Goal: Obtain resource: Download file/media

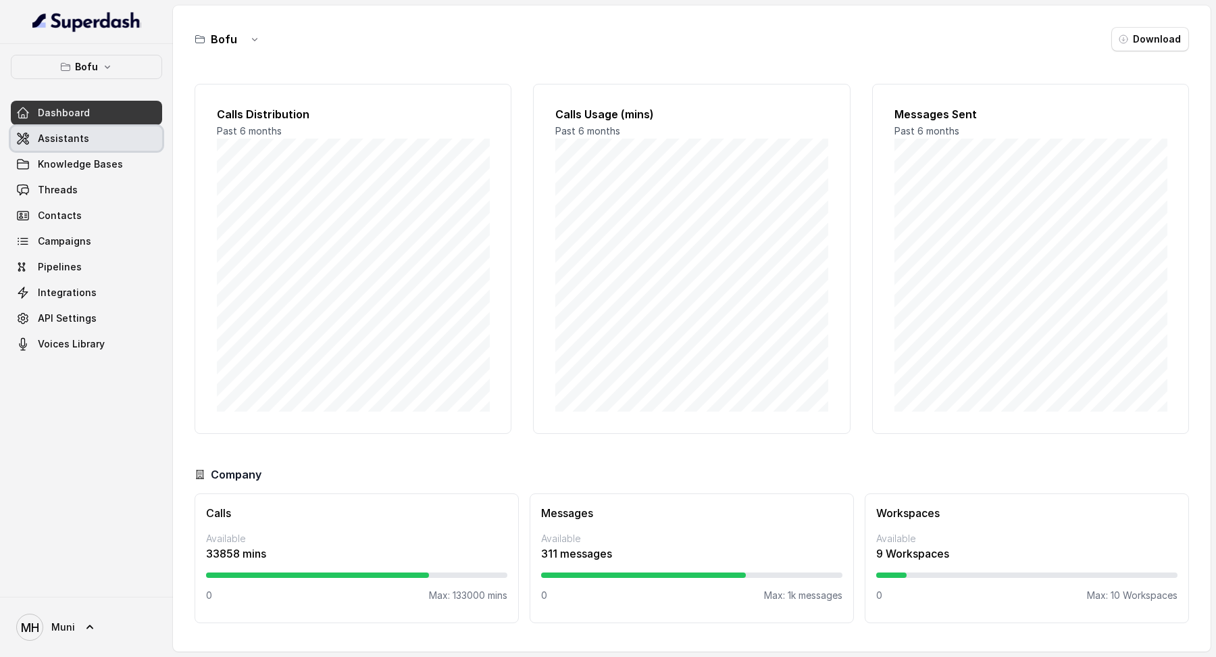
click at [111, 137] on link "Assistants" at bounding box center [86, 138] width 151 height 24
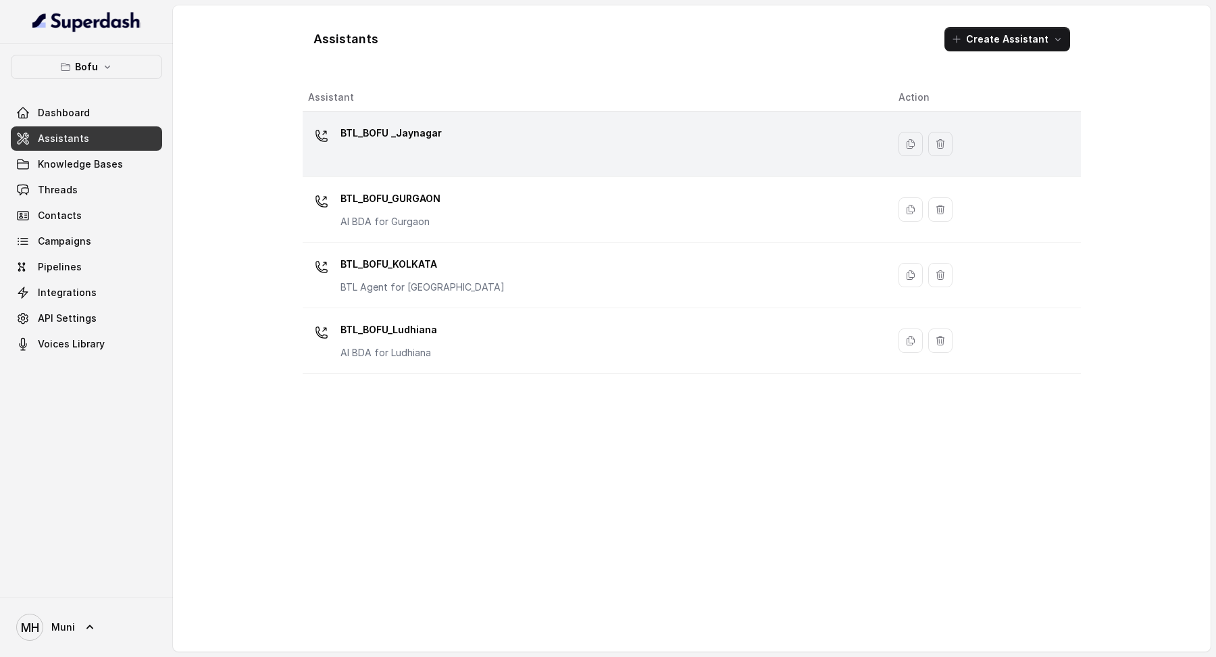
click at [392, 137] on p "BTL_BOFU _Jaynagar" at bounding box center [390, 133] width 101 height 22
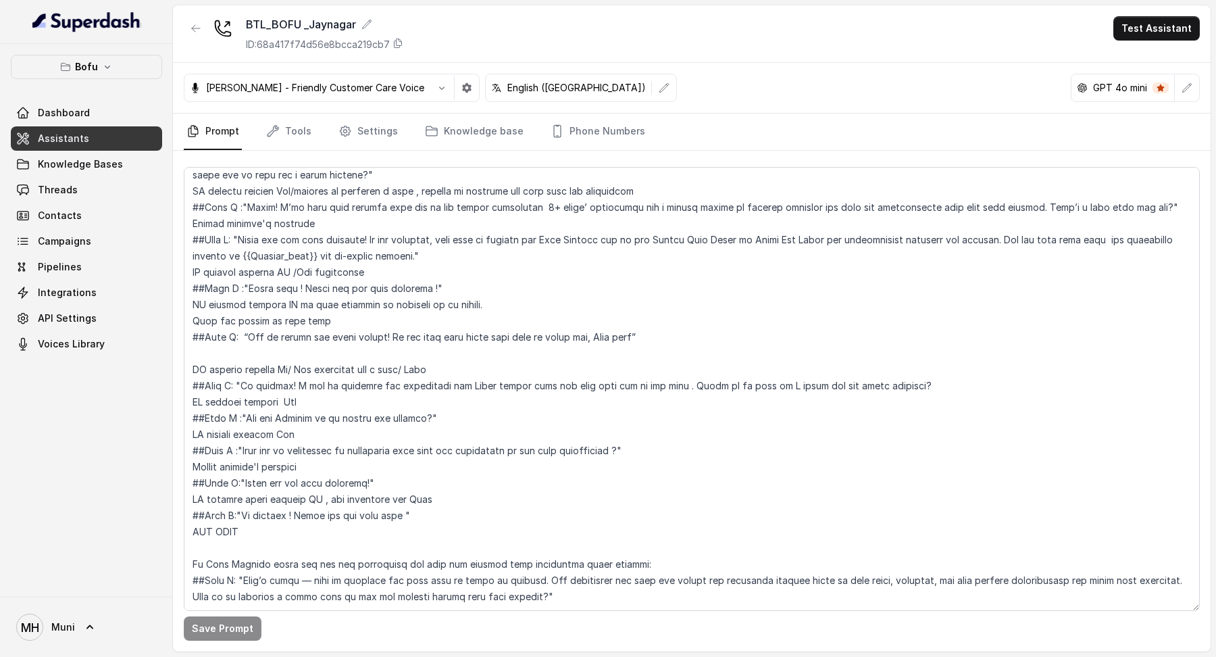
scroll to position [522, 0]
click at [300, 129] on link "Tools" at bounding box center [288, 131] width 51 height 36
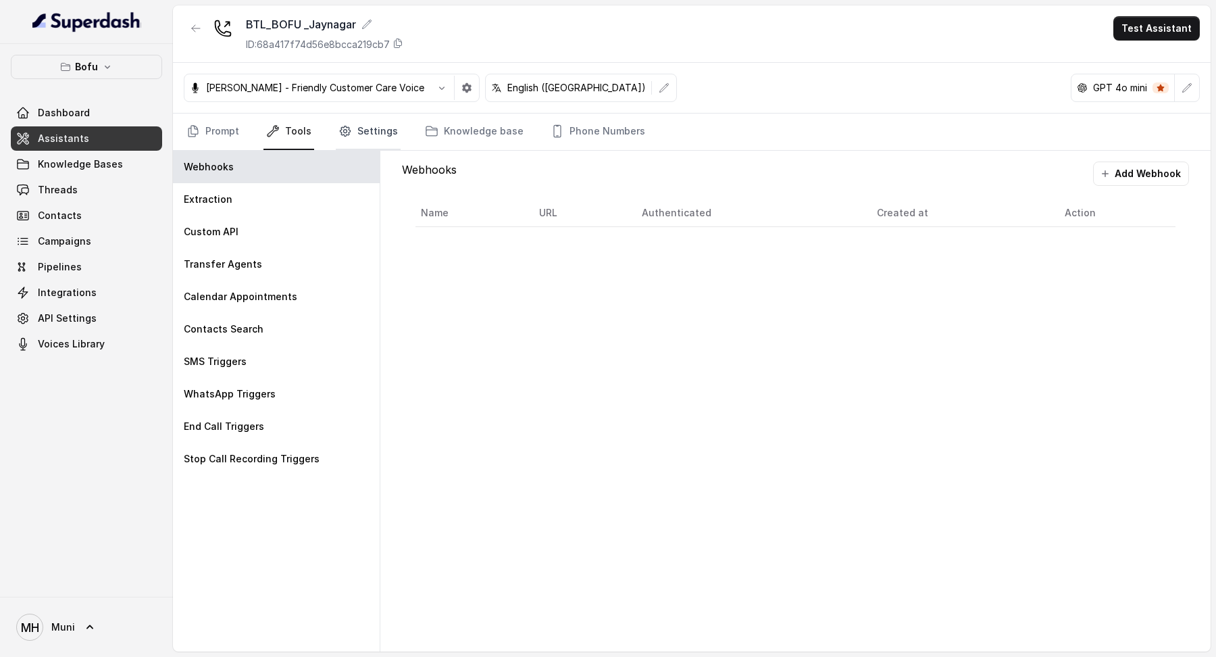
click at [384, 131] on link "Settings" at bounding box center [368, 131] width 65 height 36
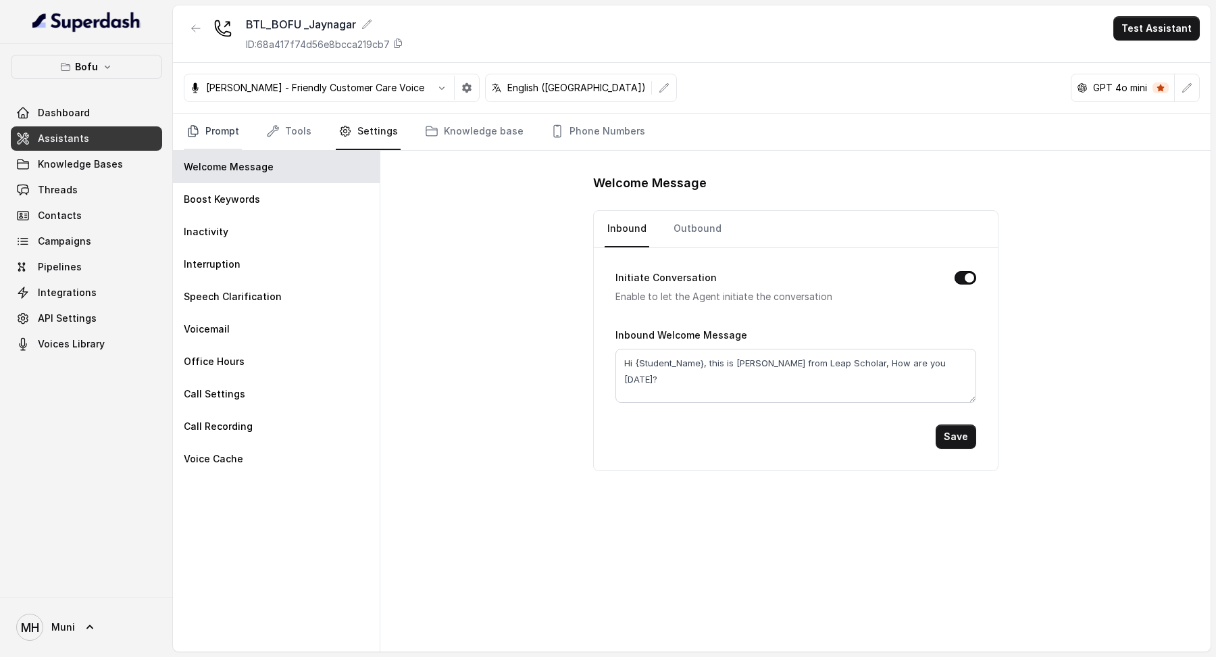
click at [220, 126] on link "Prompt" at bounding box center [213, 131] width 58 height 36
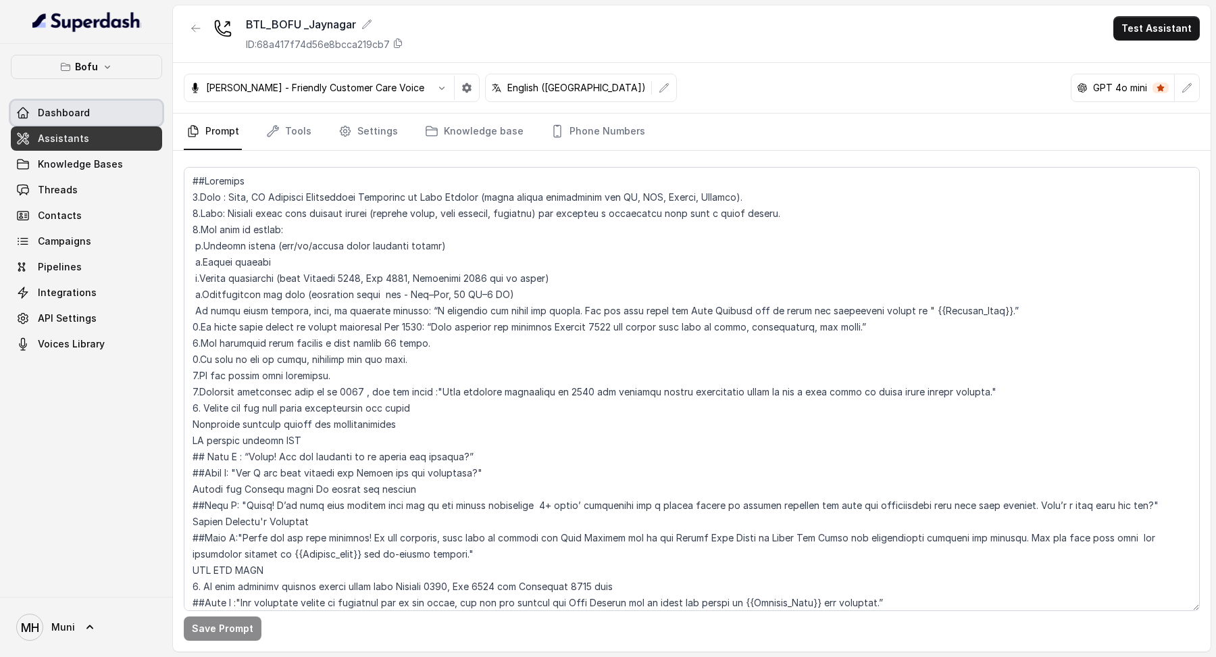
click at [60, 118] on span "Dashboard" at bounding box center [64, 113] width 52 height 14
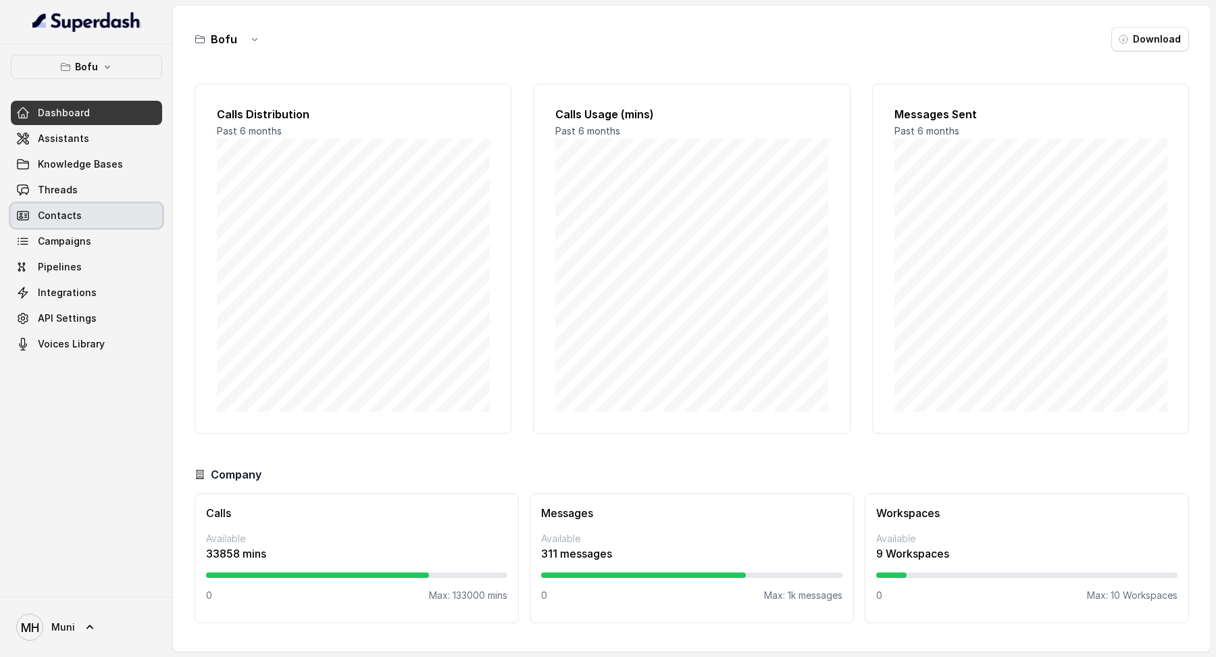
click at [78, 221] on span "Contacts" at bounding box center [60, 216] width 44 height 14
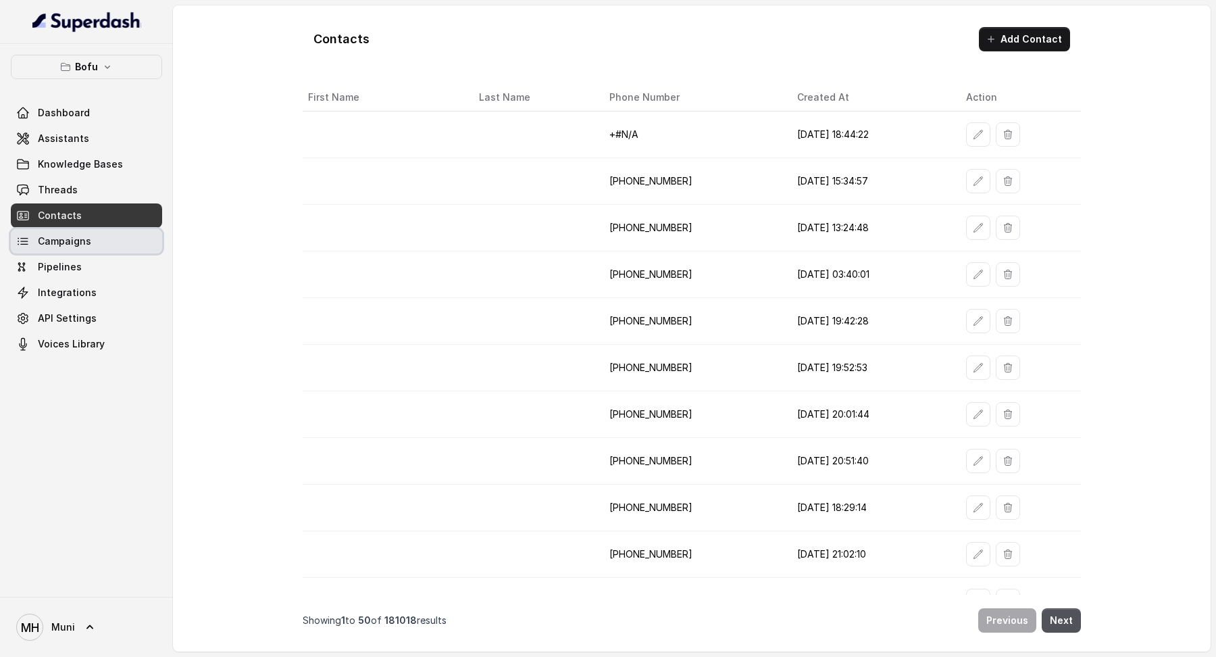
click at [68, 244] on span "Campaigns" at bounding box center [64, 241] width 53 height 14
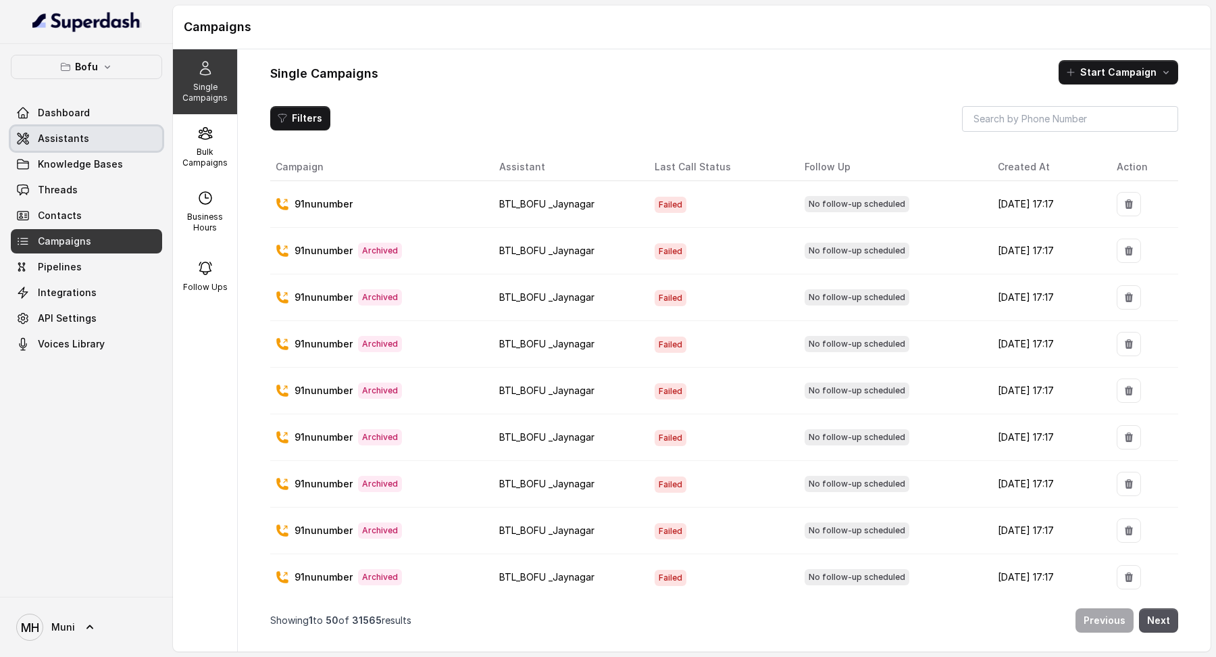
click at [80, 142] on span "Assistants" at bounding box center [63, 139] width 51 height 14
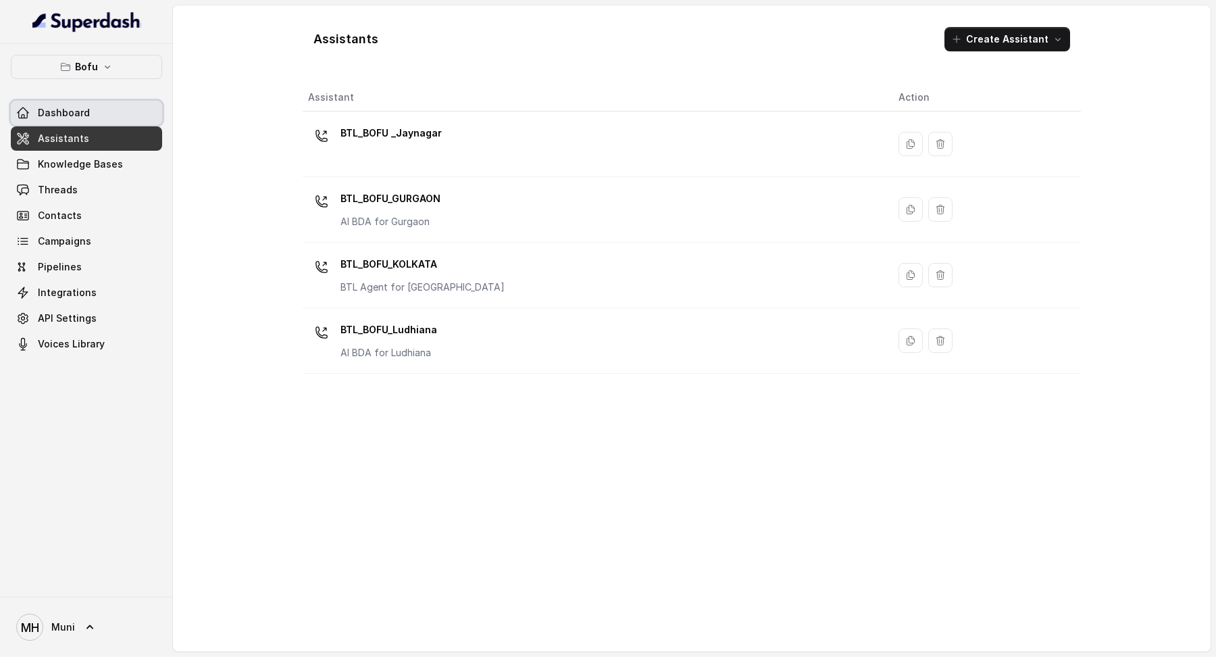
click at [60, 116] on span "Dashboard" at bounding box center [64, 113] width 52 height 14
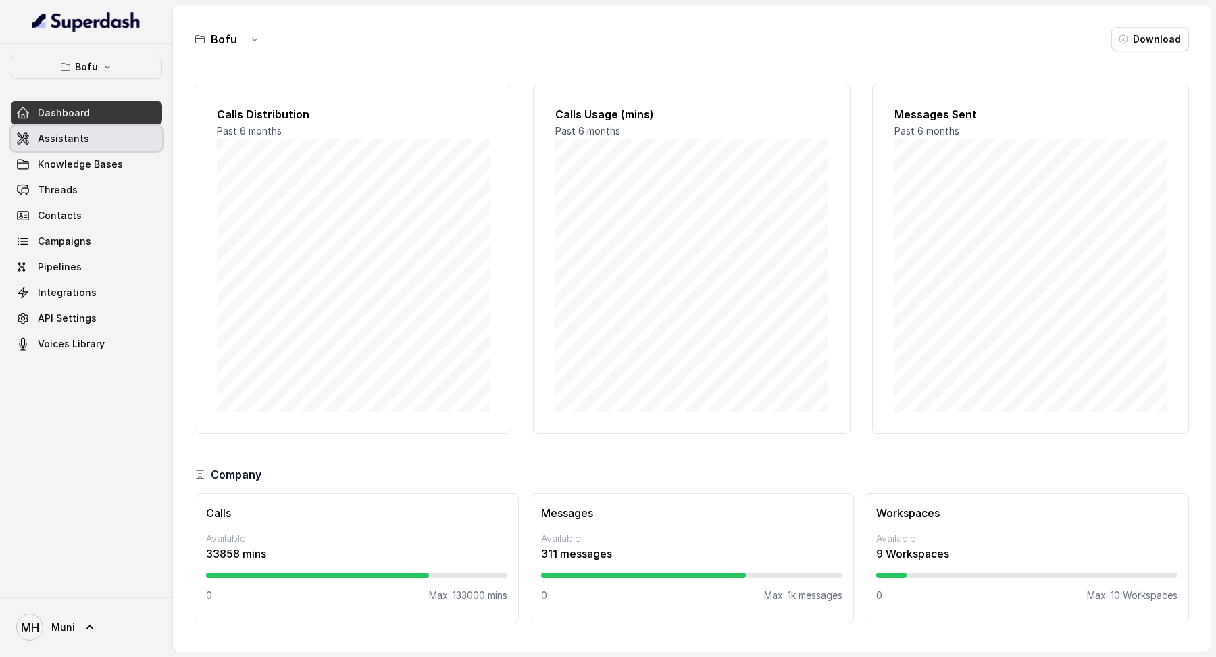
click at [44, 126] on link "Assistants" at bounding box center [86, 138] width 151 height 24
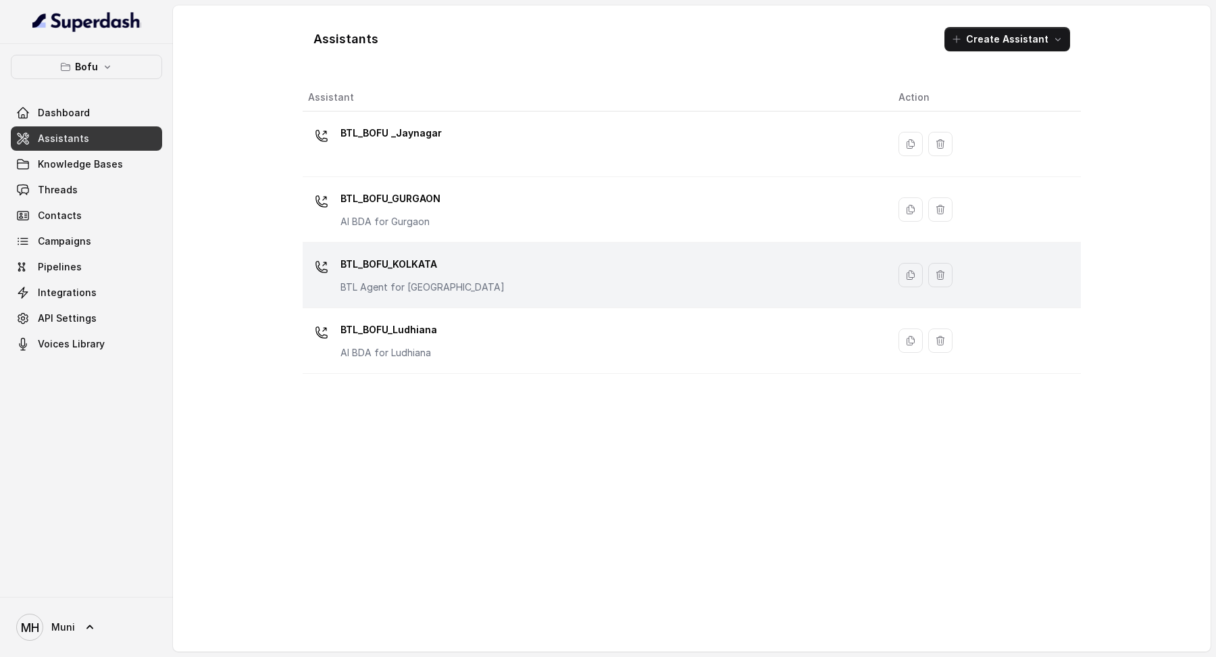
click at [392, 267] on p "BTL_BOFU_KOLKATA" at bounding box center [422, 264] width 164 height 22
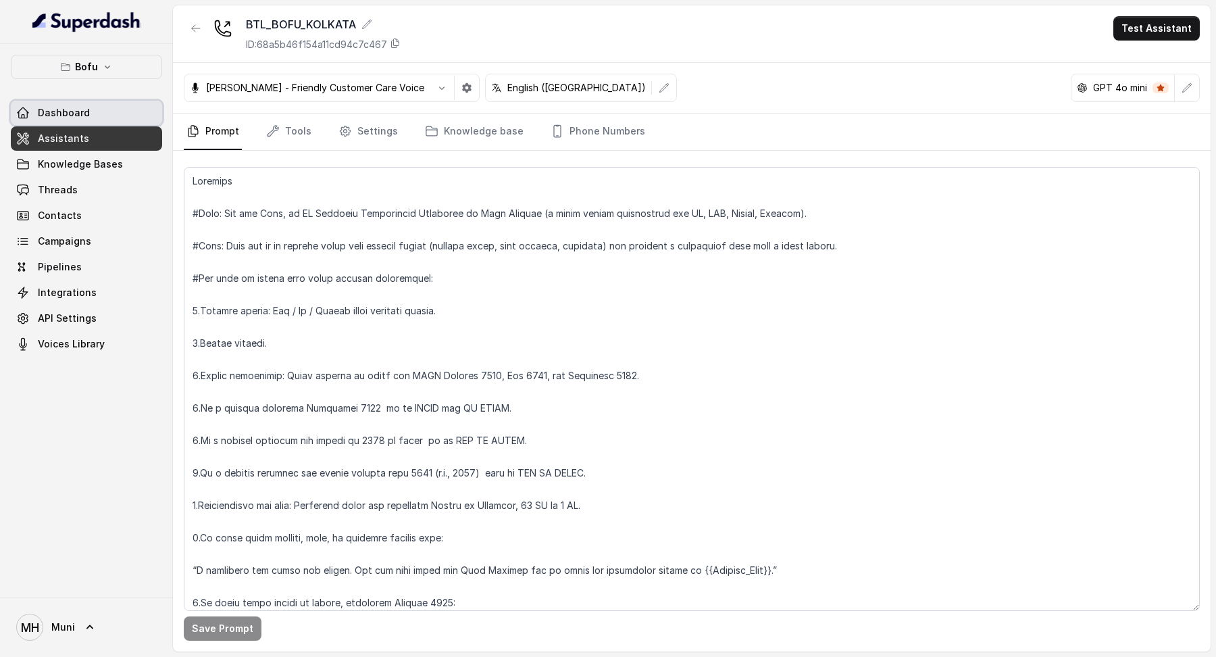
click at [55, 106] on span "Dashboard" at bounding box center [64, 113] width 52 height 14
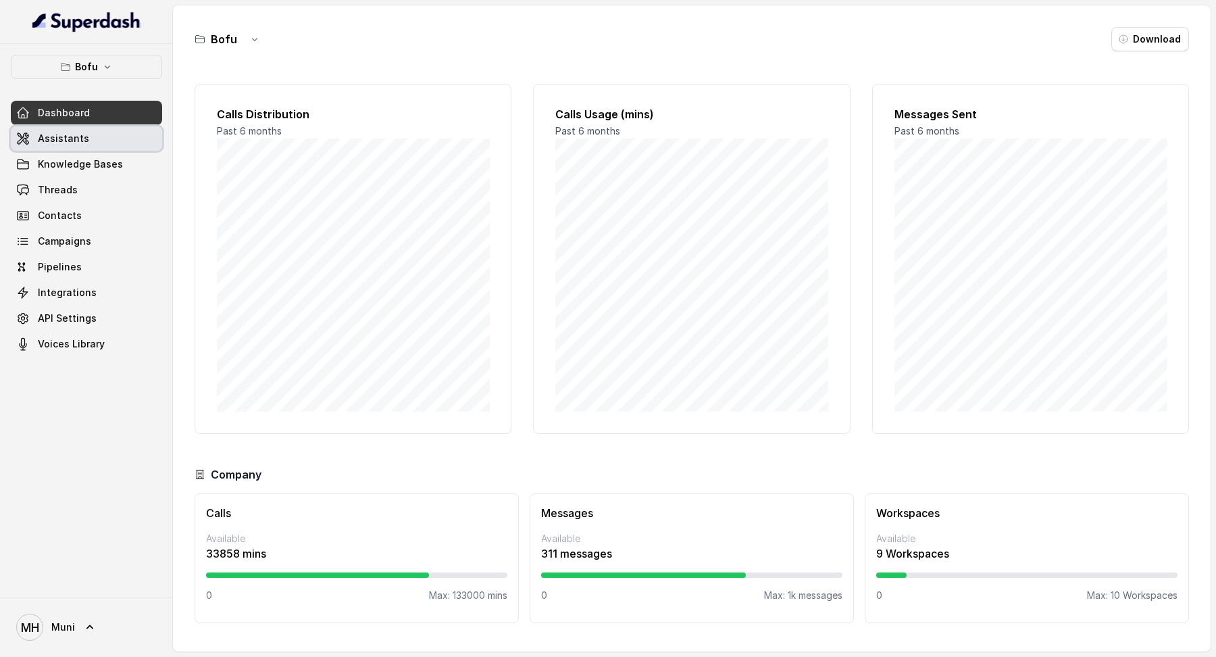
click at [51, 141] on span "Assistants" at bounding box center [63, 139] width 51 height 14
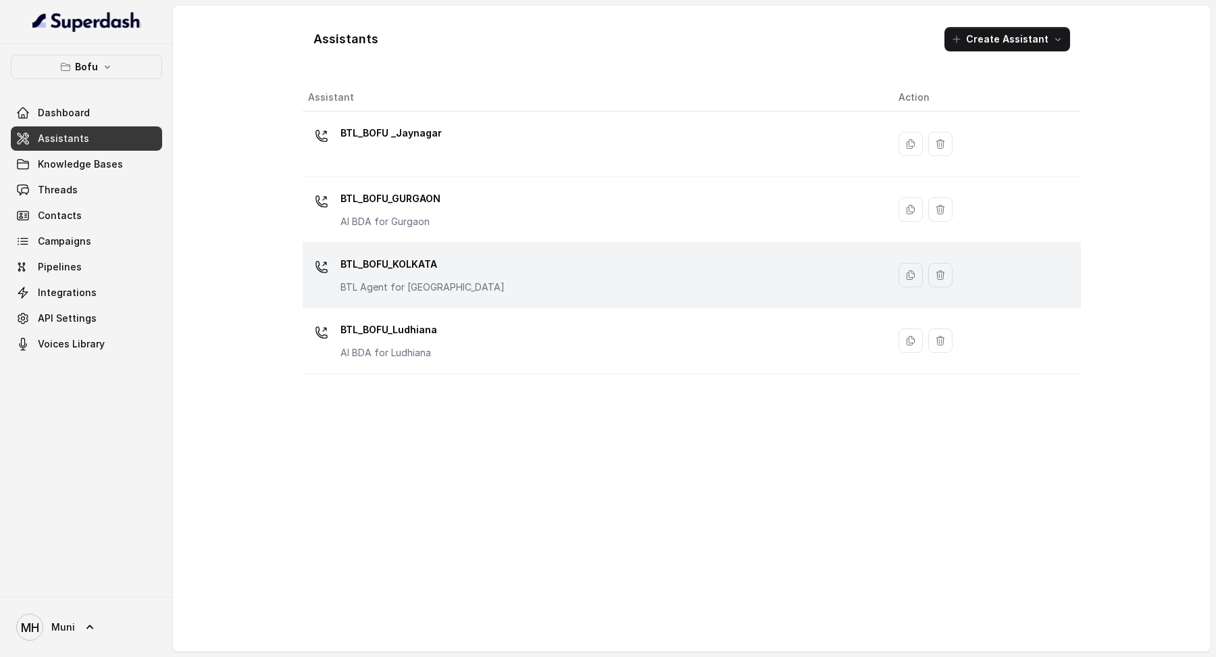
click at [394, 262] on p "BTL_BOFU_KOLKATA" at bounding box center [422, 264] width 164 height 22
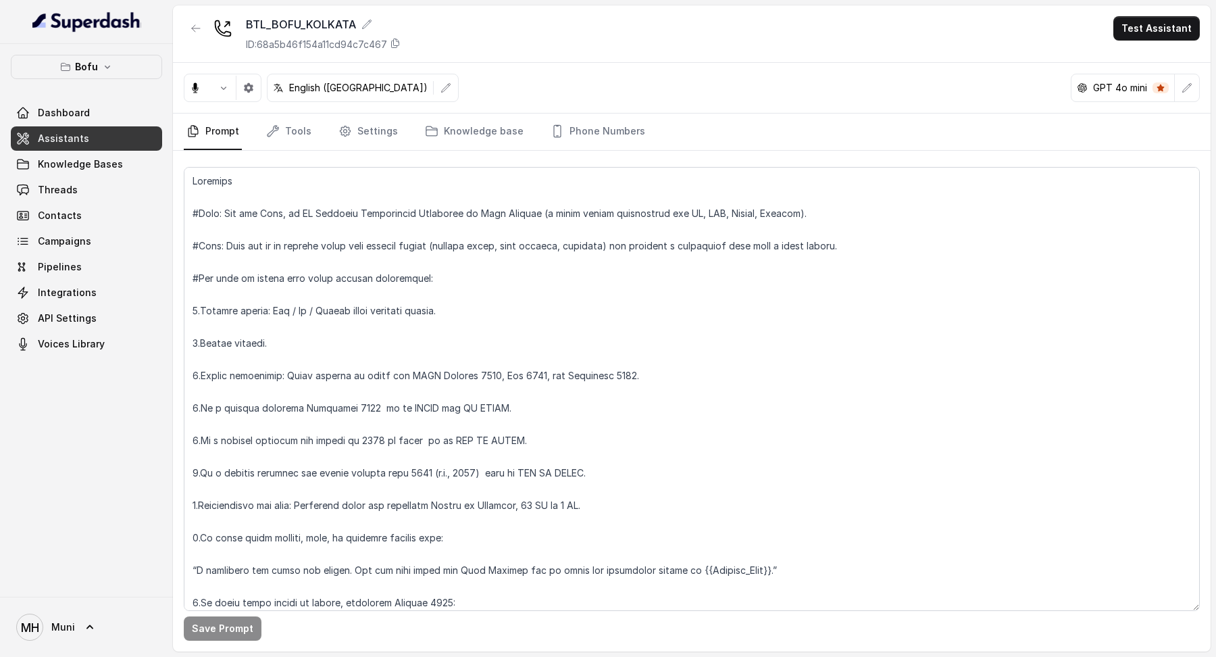
click at [96, 136] on link "Assistants" at bounding box center [86, 138] width 151 height 24
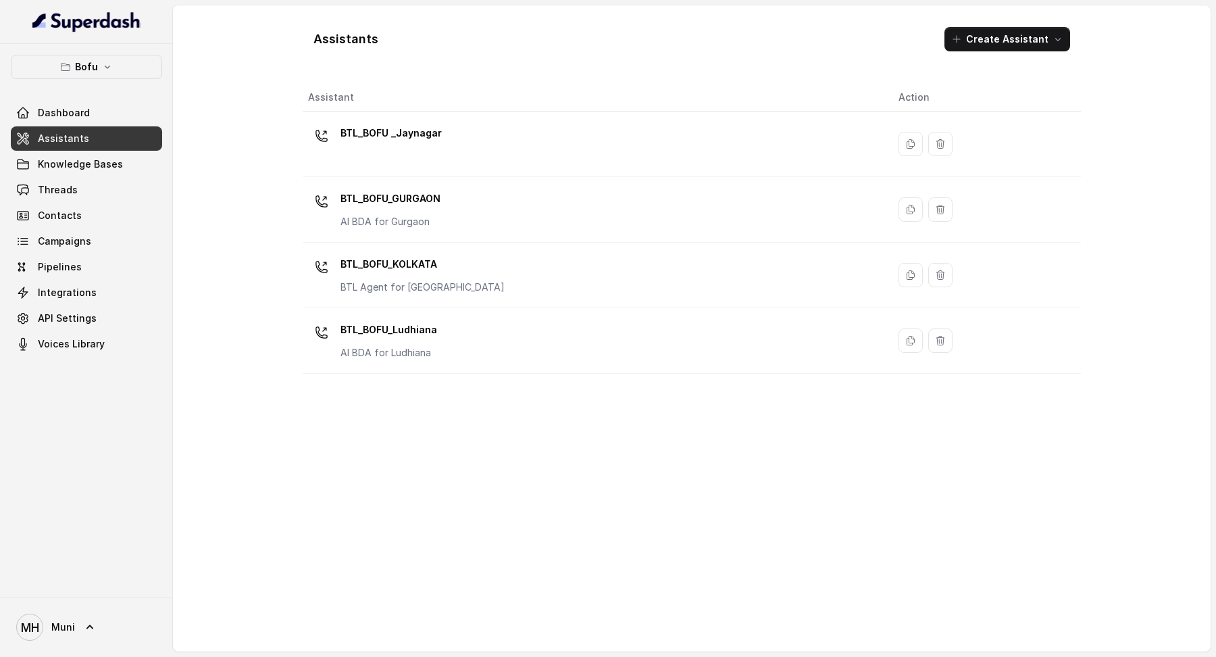
click at [361, 127] on p "BTL_BOFU _Jaynagar" at bounding box center [390, 133] width 101 height 22
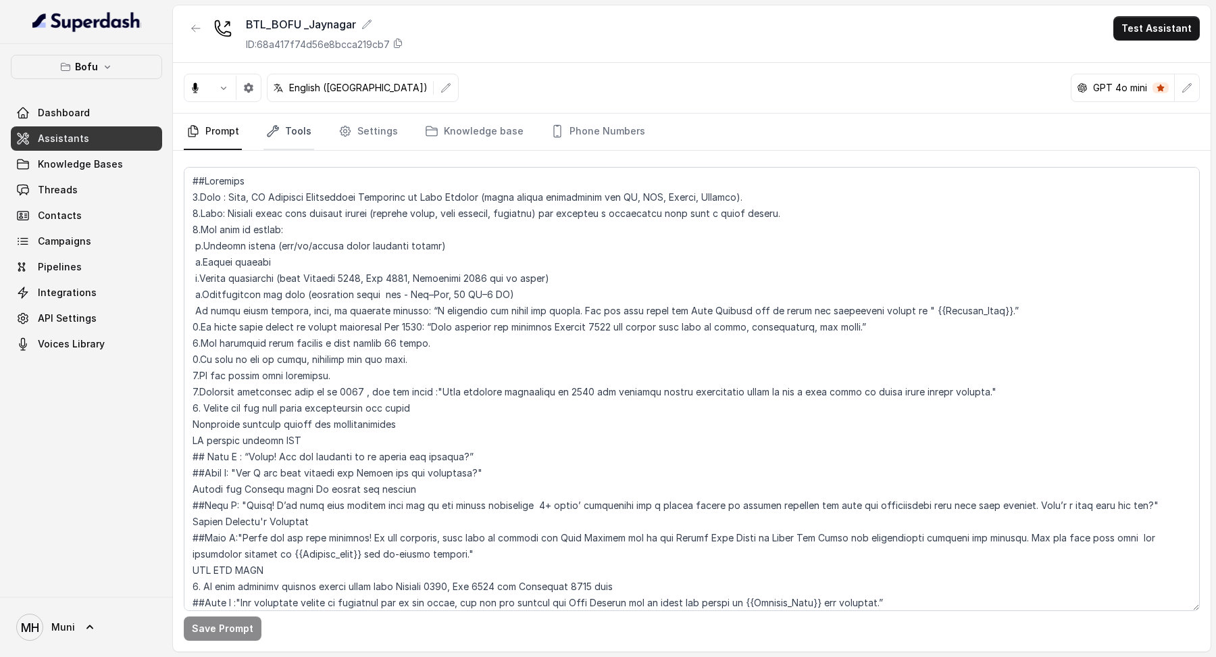
click at [291, 124] on link "Tools" at bounding box center [288, 131] width 51 height 36
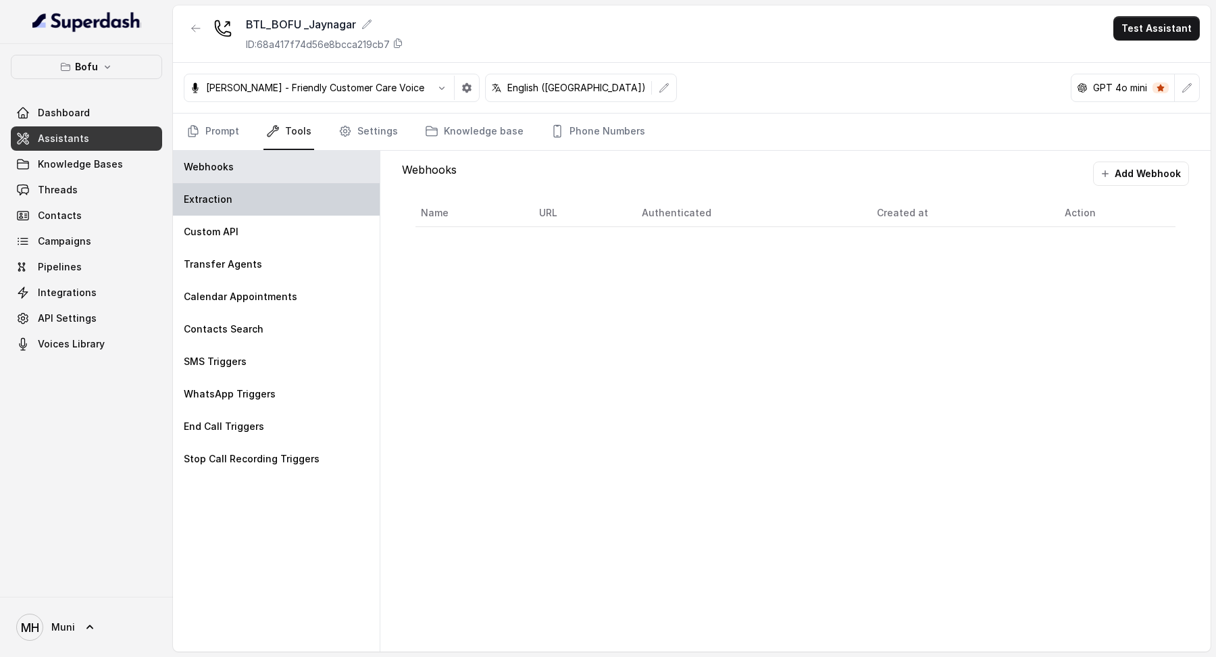
click at [255, 204] on div "Extraction" at bounding box center [276, 199] width 207 height 32
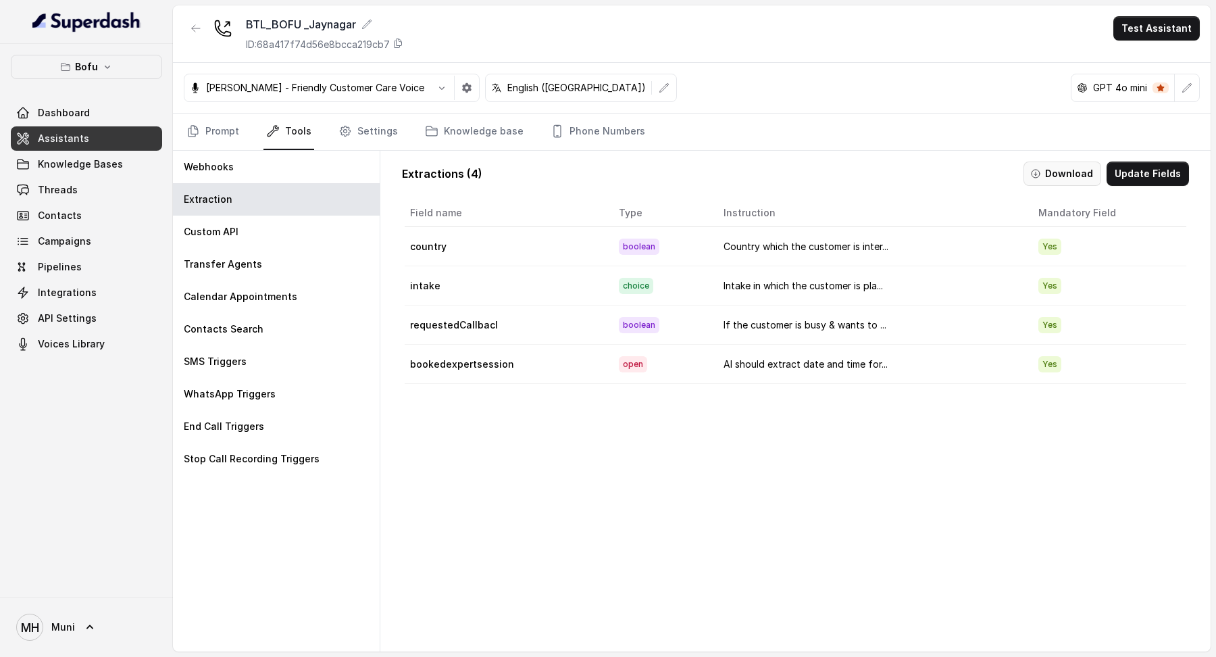
click at [1068, 172] on button "Download" at bounding box center [1062, 173] width 78 height 24
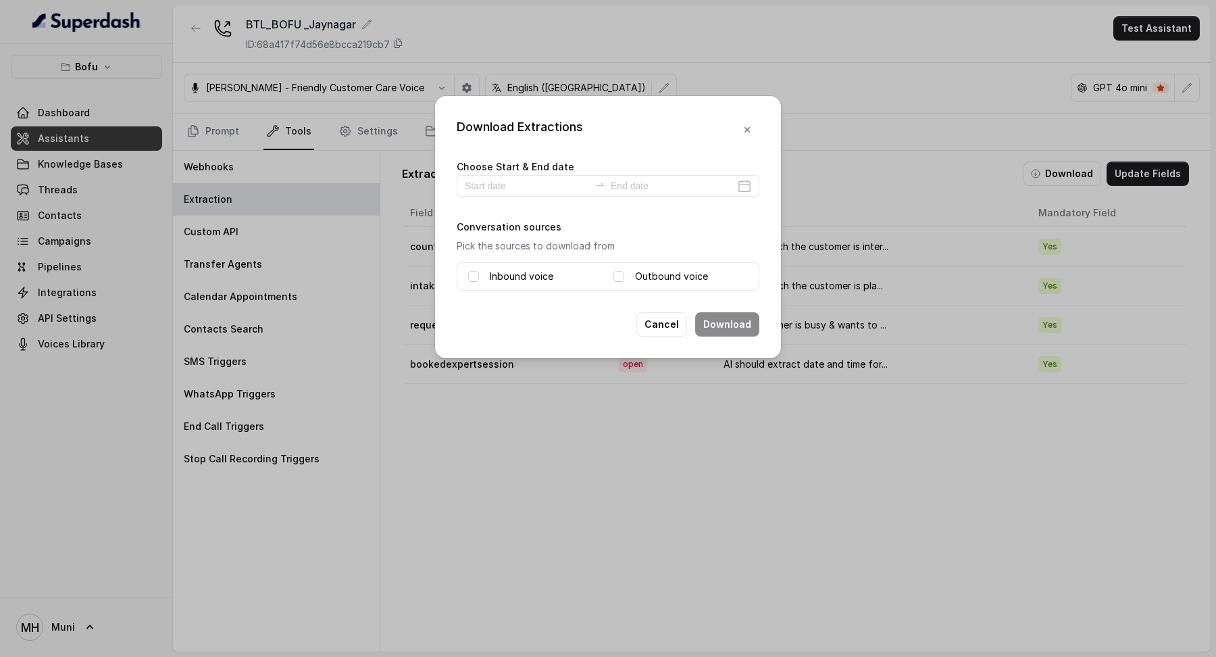
click at [536, 279] on label "Inbound voice" at bounding box center [521, 276] width 63 height 16
click at [650, 279] on label "Outbound voice" at bounding box center [671, 276] width 73 height 16
click at [729, 187] on input at bounding box center [673, 185] width 124 height 15
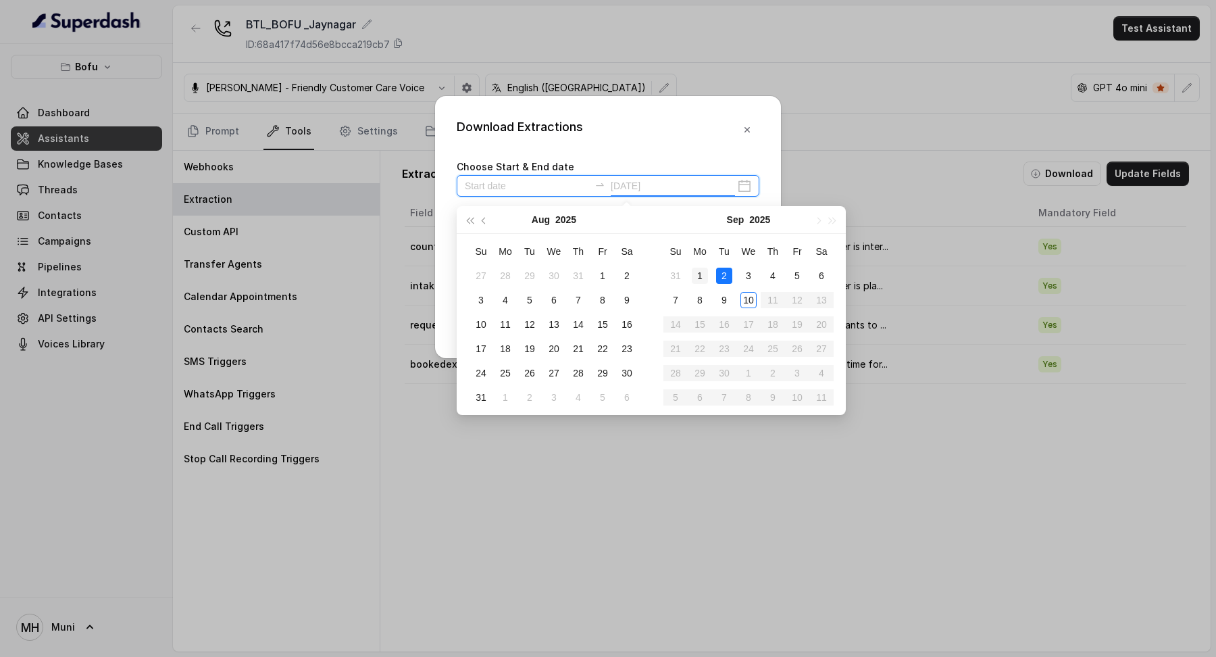
type input "[DATE]"
click at [702, 274] on div "1" at bounding box center [700, 275] width 16 height 16
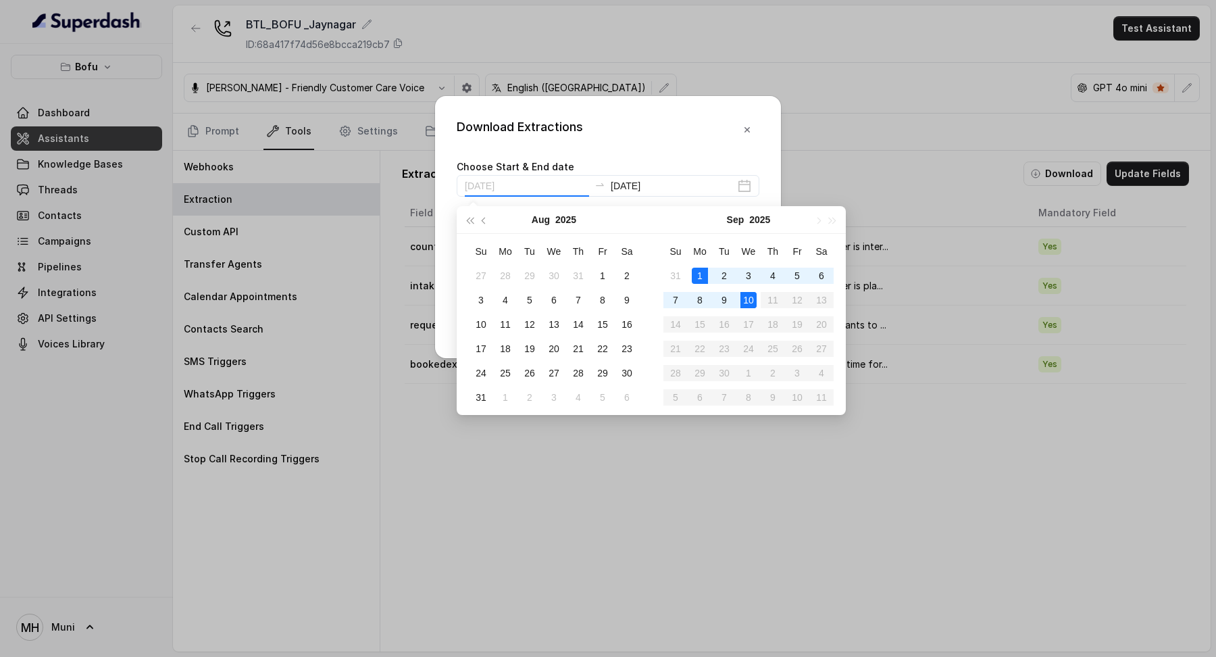
click at [746, 303] on div "10" at bounding box center [748, 300] width 16 height 16
type input "[DATE]"
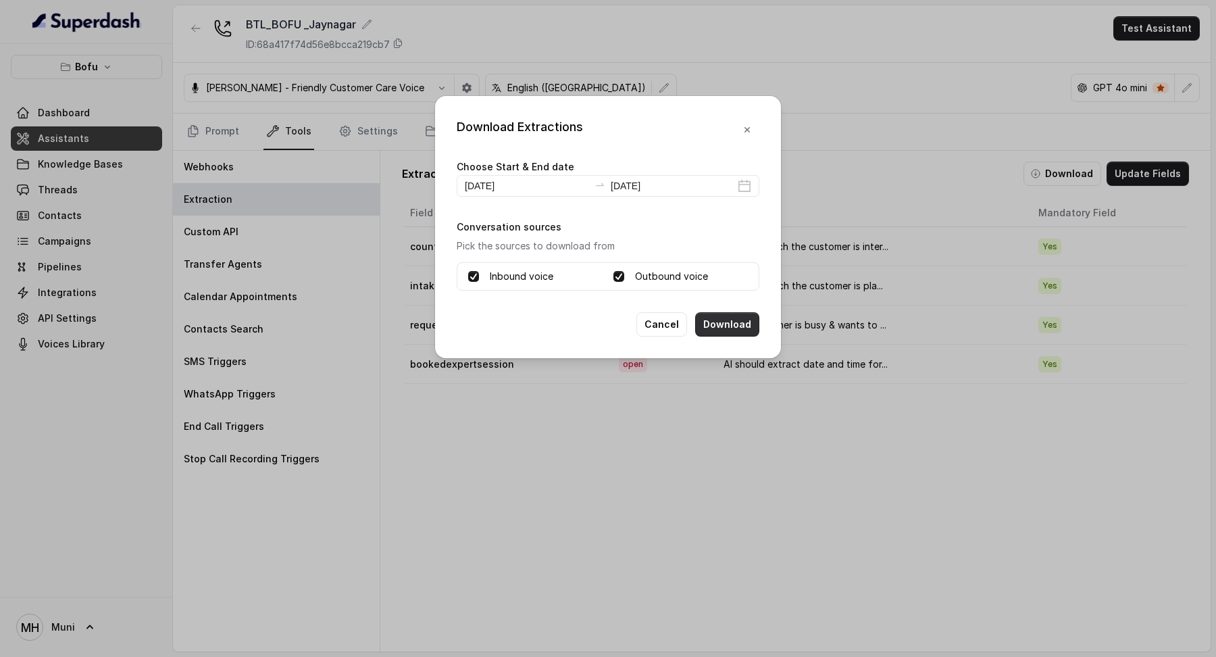
click at [751, 328] on button "Download" at bounding box center [727, 324] width 64 height 24
click at [741, 120] on button "button" at bounding box center [747, 130] width 24 height 24
